Goal: Information Seeking & Learning: Learn about a topic

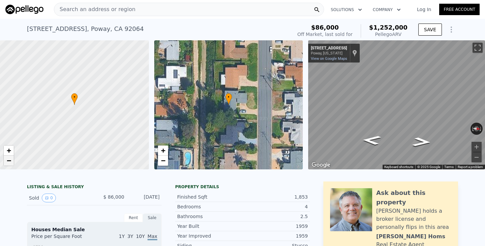
click at [7, 160] on span "−" at bounding box center [9, 160] width 4 height 8
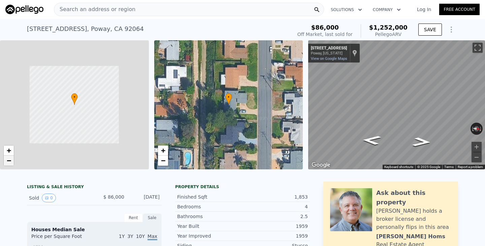
click at [7, 160] on span "−" at bounding box center [9, 160] width 4 height 8
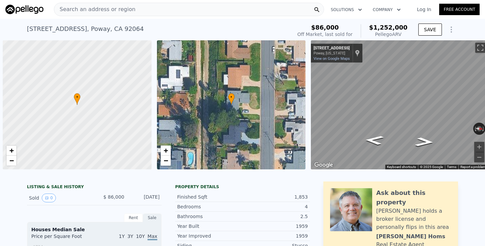
scroll to position [0, 3]
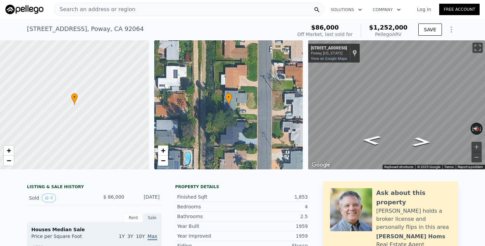
click at [154, 9] on div "Search an address or region" at bounding box center [189, 9] width 270 height 13
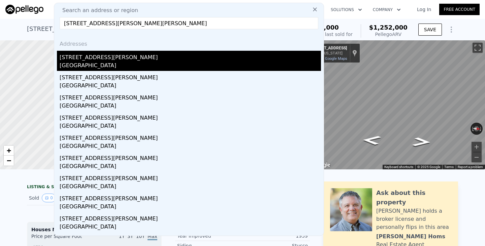
type input "[STREET_ADDRESS][PERSON_NAME][PERSON_NAME]"
click at [82, 61] on div "[STREET_ADDRESS][PERSON_NAME]" at bounding box center [190, 56] width 261 height 11
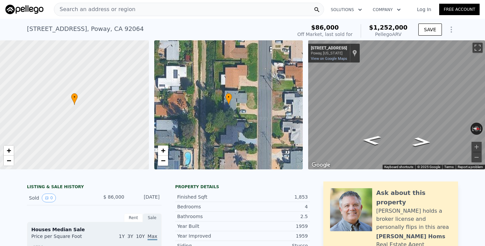
type input "5"
type input "1"
type input "2"
type input "1006"
type input "1698"
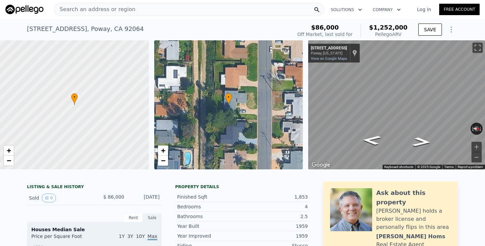
type input "5889"
type input "7178"
type input "$ 810,000"
type input "6"
type input "-$ 37,662"
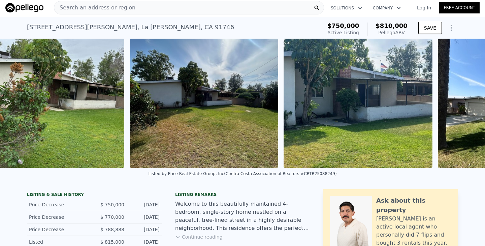
scroll to position [0, 4004]
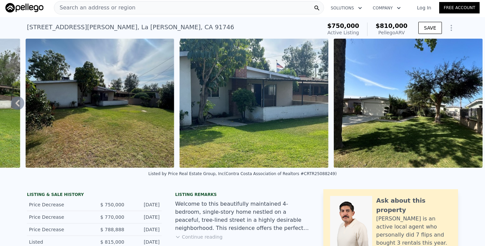
click at [17, 101] on icon at bounding box center [17, 103] width 4 height 7
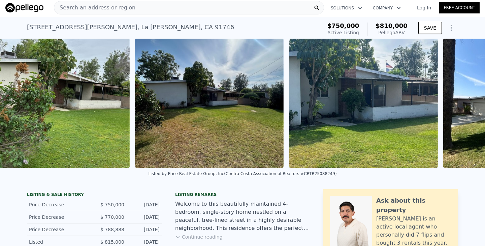
click at [17, 101] on img at bounding box center [55, 103] width 149 height 129
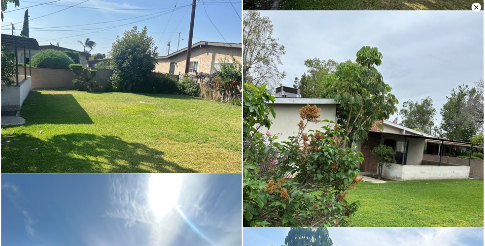
scroll to position [2384, 0]
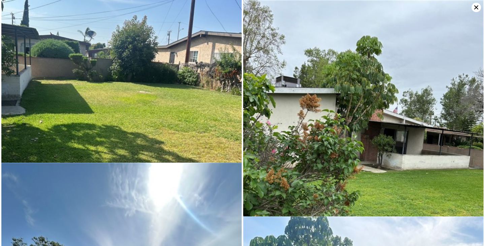
click at [474, 8] on icon at bounding box center [475, 7] width 9 height 9
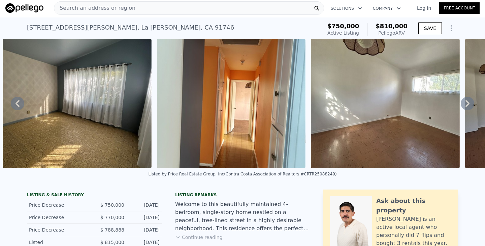
scroll to position [0, 0]
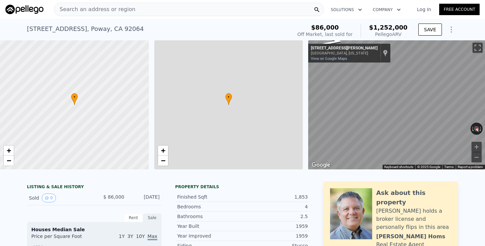
type input "4"
type input "2"
type input "3"
type input "1344"
type input "1648"
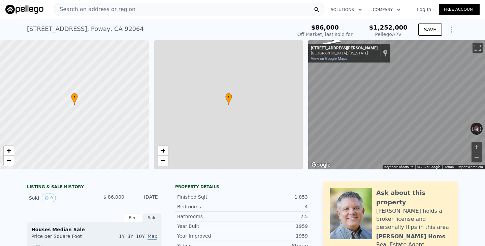
type input "6100"
type input "10018.800000000001"
type input "$ 1,252,000"
type input "7"
type input "$ 1,084,659"
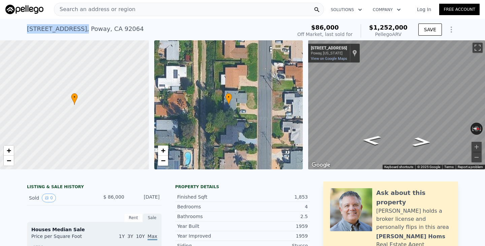
drag, startPoint x: 73, startPoint y: 30, endPoint x: 30, endPoint y: 27, distance: 43.5
click at [29, 28] on div "[STREET_ADDRESS]" at bounding box center [85, 28] width 117 height 9
drag, startPoint x: 21, startPoint y: 30, endPoint x: 71, endPoint y: 28, distance: 49.5
click at [71, 28] on div "[STREET_ADDRESS] Sold [DATE] for $86k (~ARV $1.252m ) $86,000 Off Market, last …" at bounding box center [242, 30] width 485 height 22
copy div "[STREET_ADDRESS]"
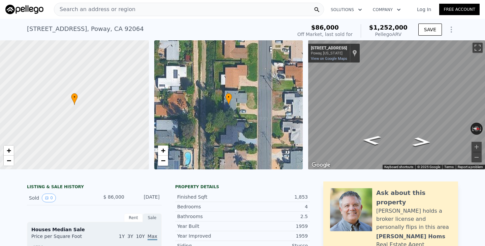
click at [165, 12] on div "Search an address or region" at bounding box center [189, 9] width 270 height 13
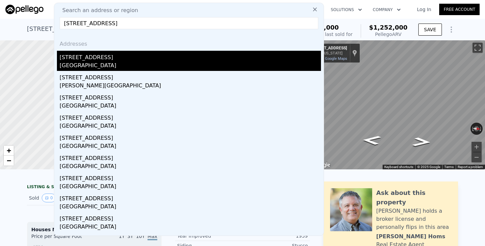
type input "[STREET_ADDRESS]"
click at [90, 56] on div "[STREET_ADDRESS]" at bounding box center [190, 56] width 261 height 11
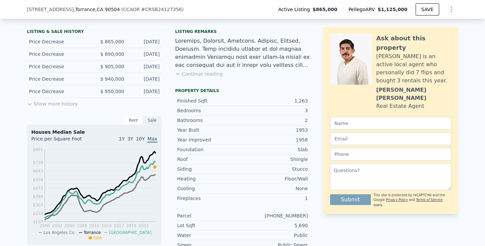
scroll to position [163, 0]
click at [198, 74] on button "Continue reading" at bounding box center [198, 73] width 47 height 7
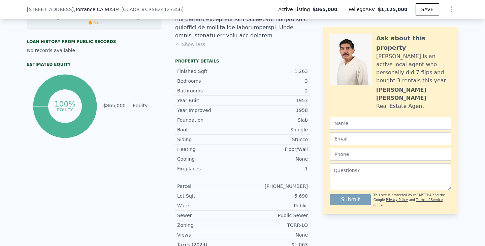
scroll to position [2, 0]
